Goal: Transaction & Acquisition: Purchase product/service

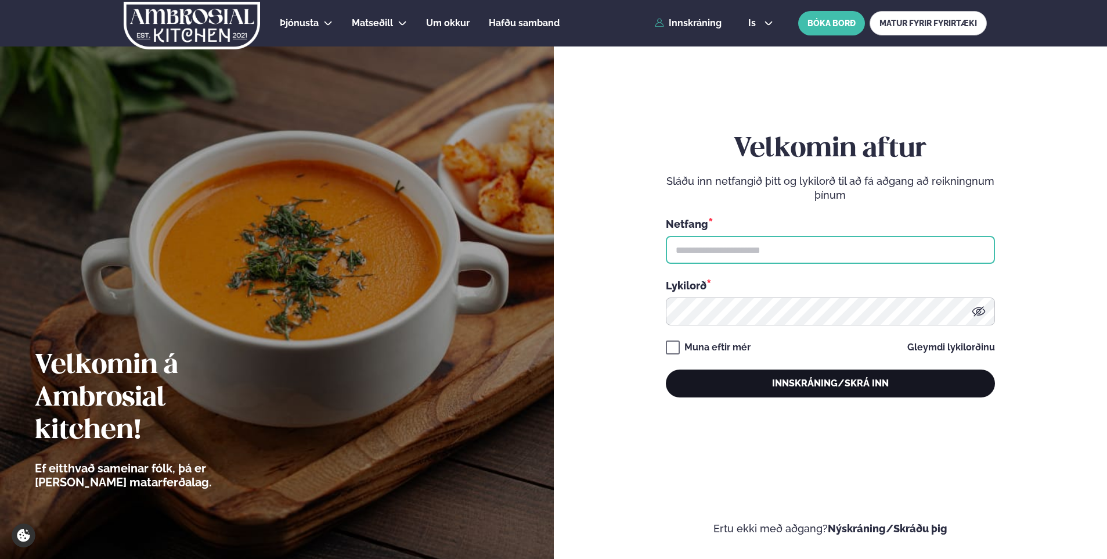
type input "**********"
click at [843, 384] on button "Innskráning/Skrá inn" at bounding box center [830, 383] width 329 height 28
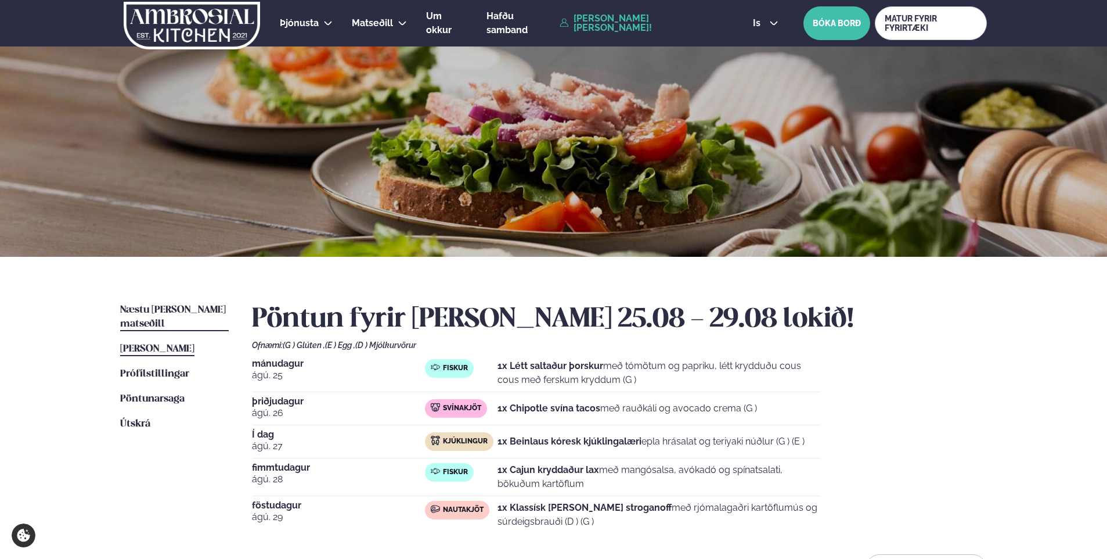
click at [184, 312] on span "Næstu [PERSON_NAME] matseðill" at bounding box center [173, 317] width 106 height 24
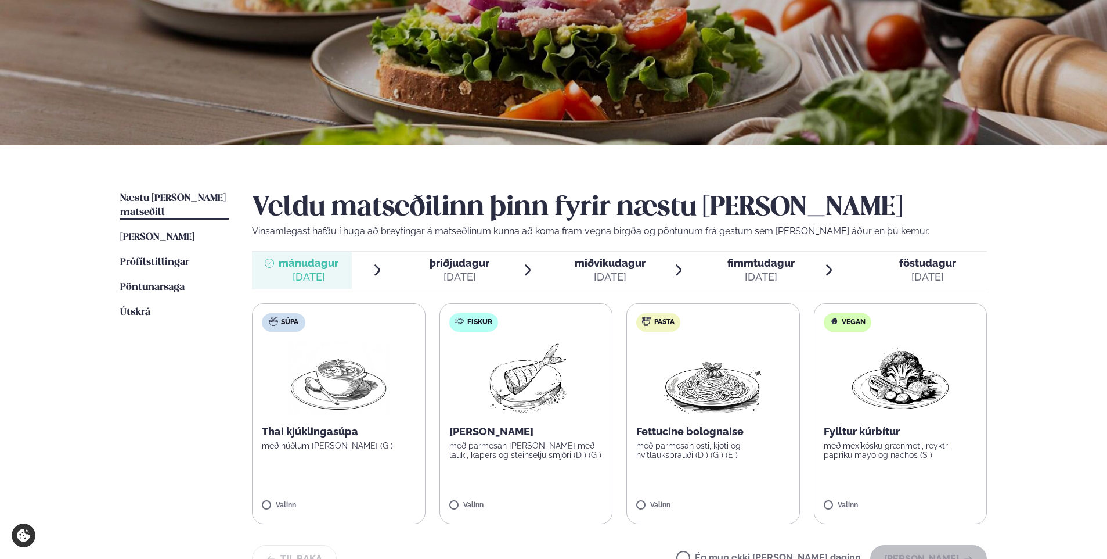
scroll to position [174, 0]
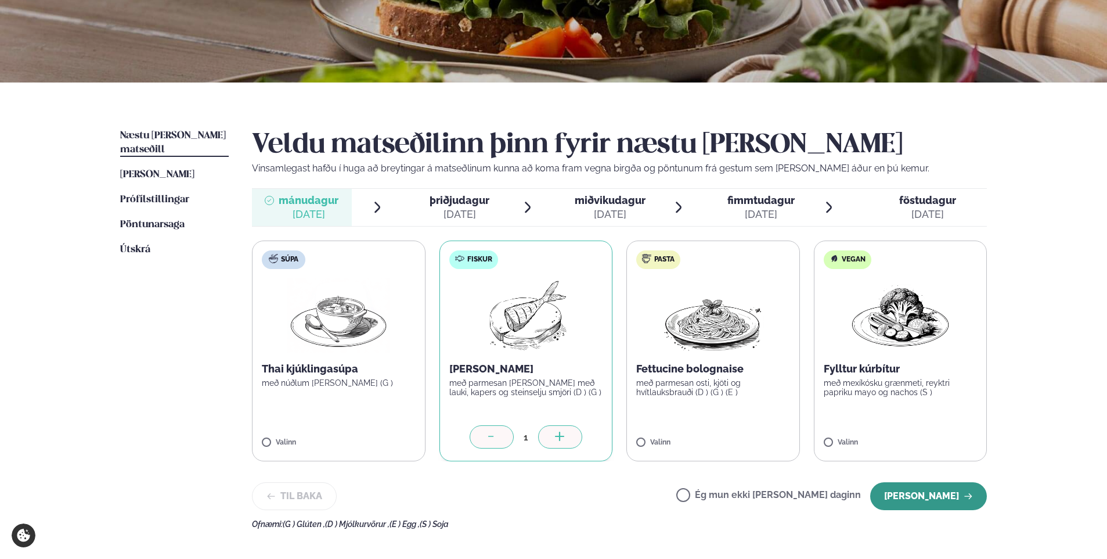
click at [921, 500] on button "[PERSON_NAME]" at bounding box center [928, 496] width 117 height 28
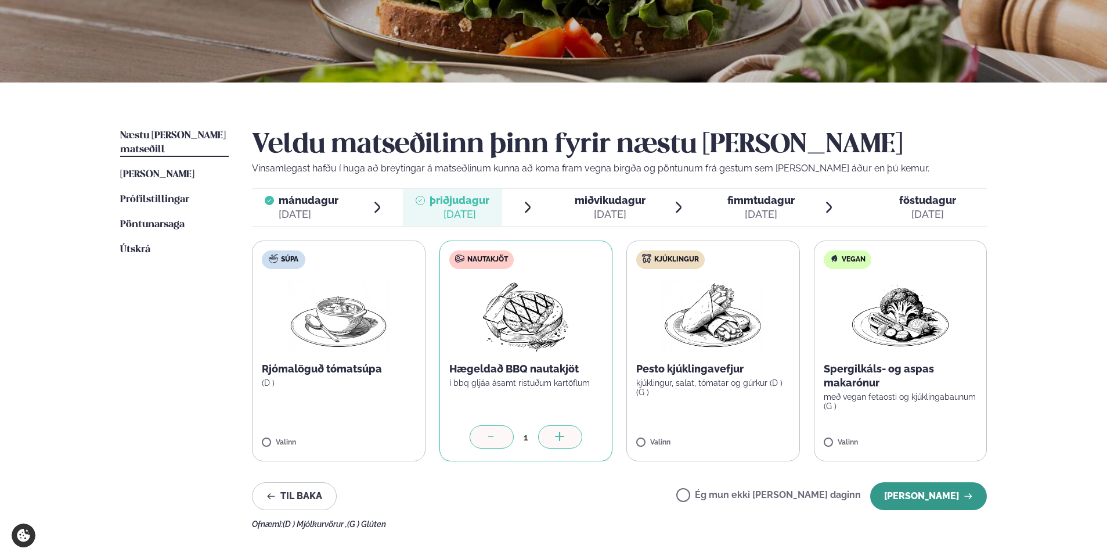
click at [914, 498] on button "[PERSON_NAME]" at bounding box center [928, 496] width 117 height 28
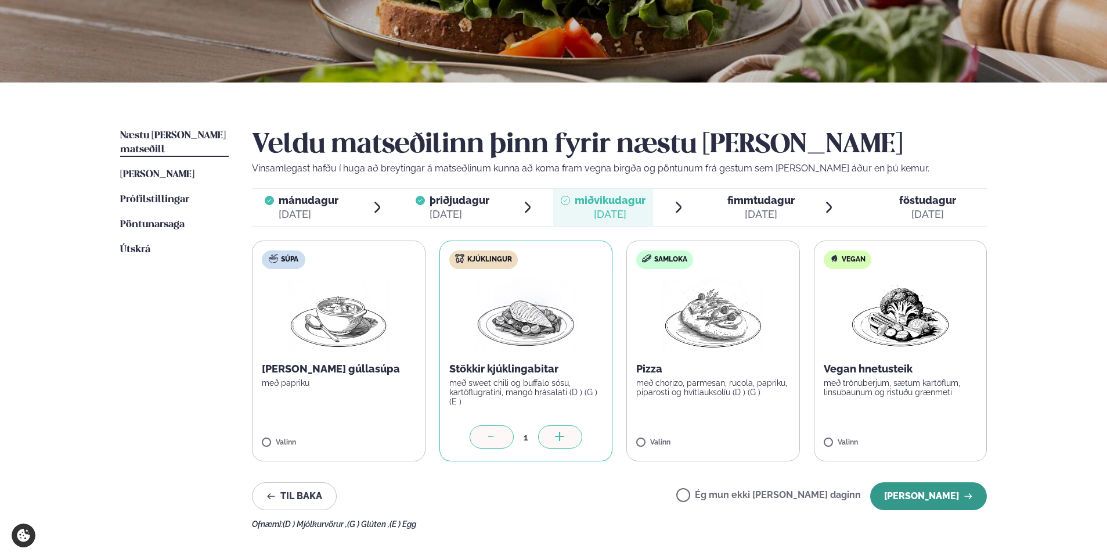
click at [939, 500] on button "[PERSON_NAME]" at bounding box center [928, 496] width 117 height 28
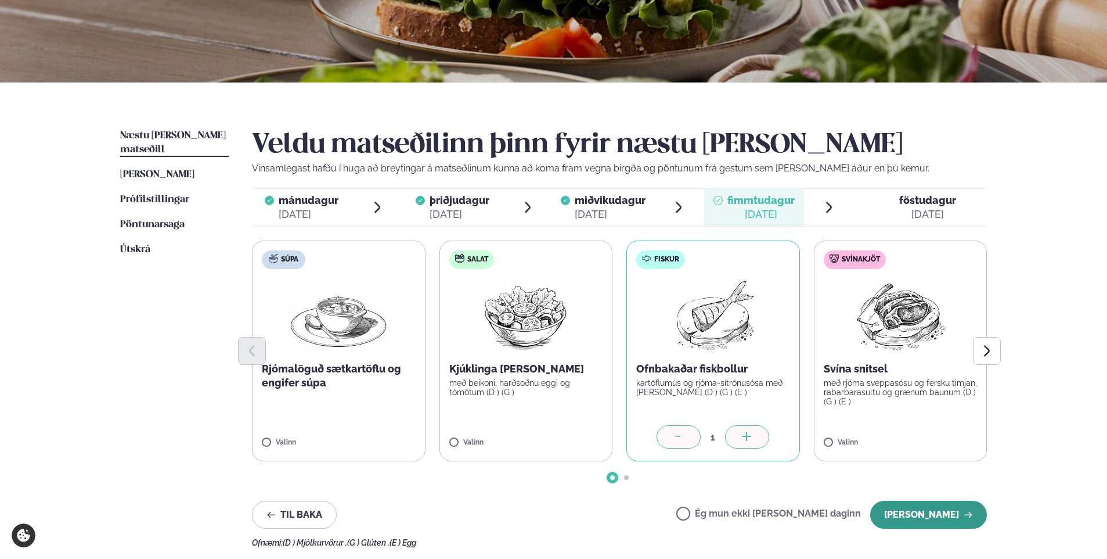
click at [918, 510] on button "[PERSON_NAME]" at bounding box center [928, 515] width 117 height 28
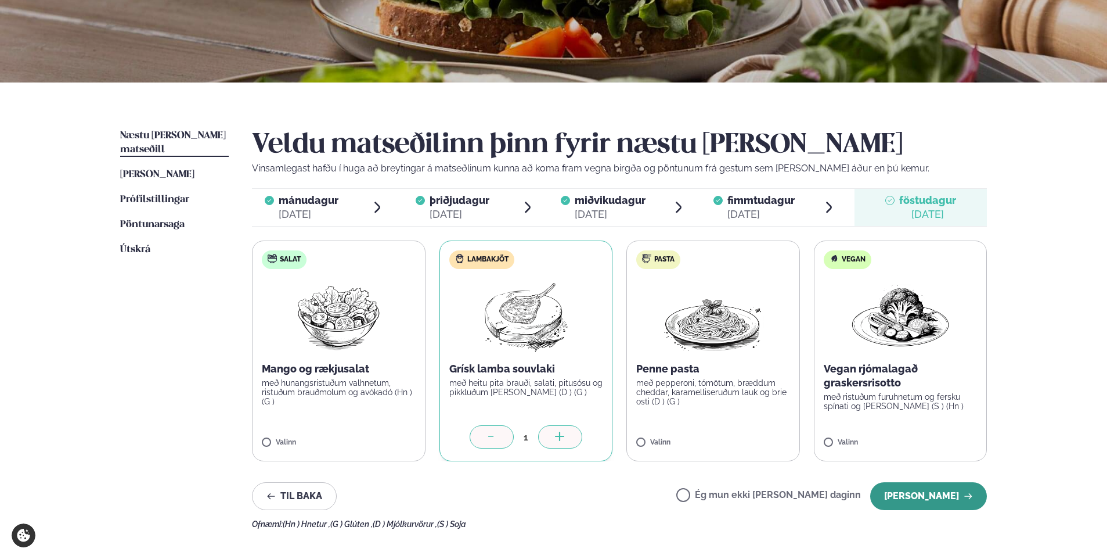
click at [923, 494] on button "[PERSON_NAME]" at bounding box center [928, 496] width 117 height 28
